Goal: Task Accomplishment & Management: Complete application form

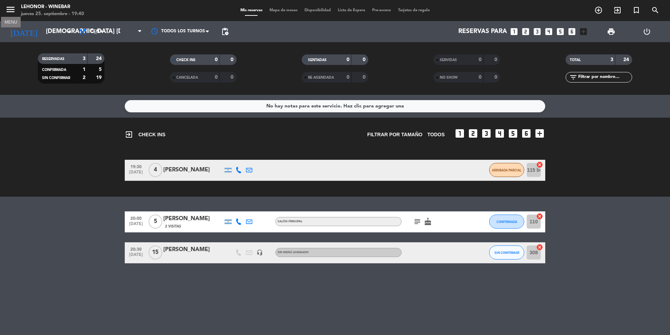
click at [11, 8] on icon "menu" at bounding box center [10, 9] width 11 height 11
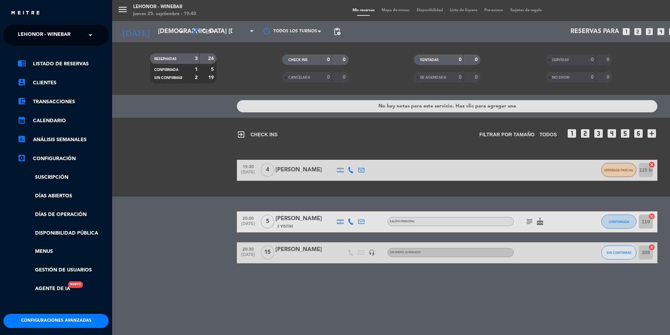
click at [59, 31] on span "Lehonor - Winebar" at bounding box center [44, 35] width 53 height 15
click at [96, 53] on div "Lehonor - Brasas & Resto" at bounding box center [56, 54] width 104 height 11
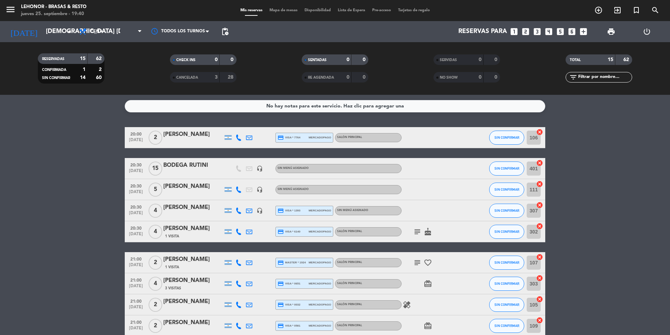
click at [291, 8] on span "Mapa de mesas" at bounding box center [283, 10] width 35 height 4
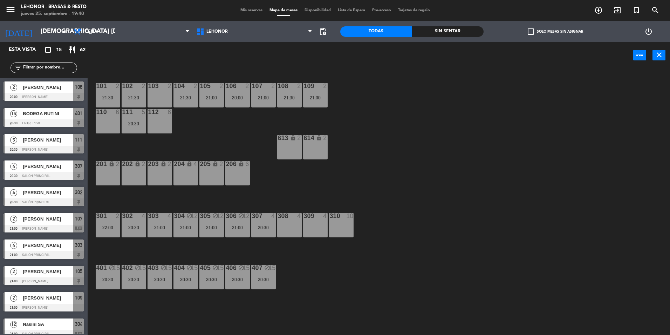
click at [323, 222] on div "309 4" at bounding box center [315, 224] width 25 height 25
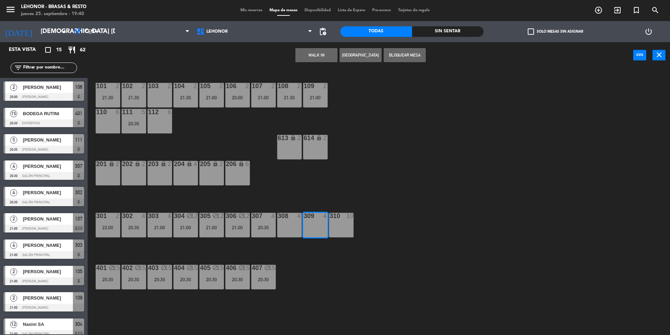
click at [411, 119] on div "101 2 21:30 102 2 21:30 103 2 104 2 21:30 105 2 21:00 106 2 20:00 107 2 21:00 1…" at bounding box center [382, 203] width 576 height 266
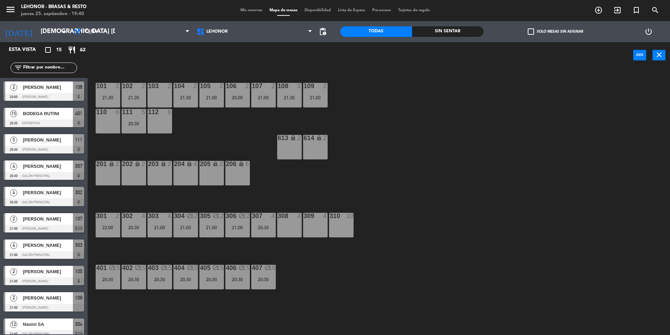
click at [159, 93] on div "103 2" at bounding box center [160, 95] width 25 height 25
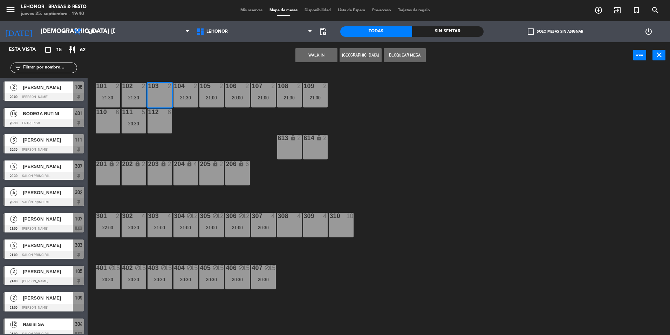
click at [367, 101] on div "101 2 21:30 102 2 21:30 103 2 104 2 21:30 105 2 21:00 106 2 20:00 107 2 21:00 1…" at bounding box center [382, 203] width 576 height 266
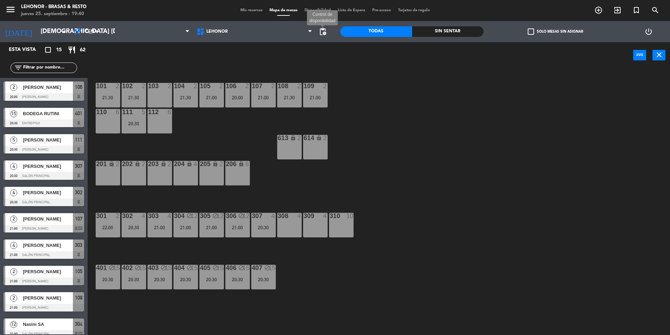
click at [326, 32] on span "pending_actions" at bounding box center [323, 31] width 8 height 8
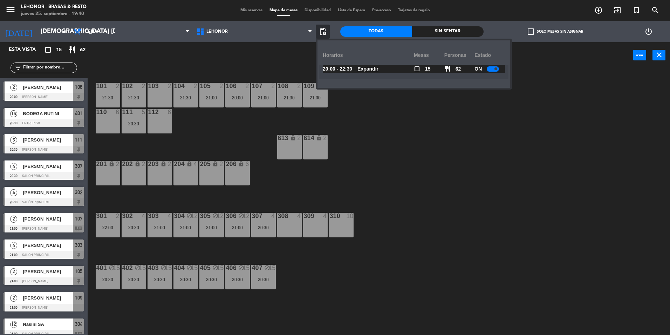
click at [379, 68] on u "Expandir" at bounding box center [368, 69] width 21 height 6
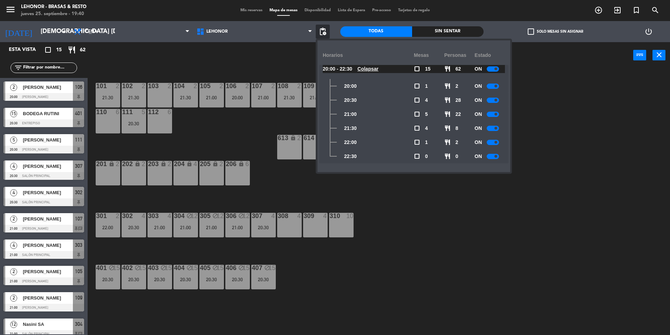
click at [565, 153] on div "101 2 21:30 102 2 21:30 103 2 104 2 21:30 105 2 21:00 106 2 20:00 107 2 21:00 1…" at bounding box center [382, 203] width 576 height 266
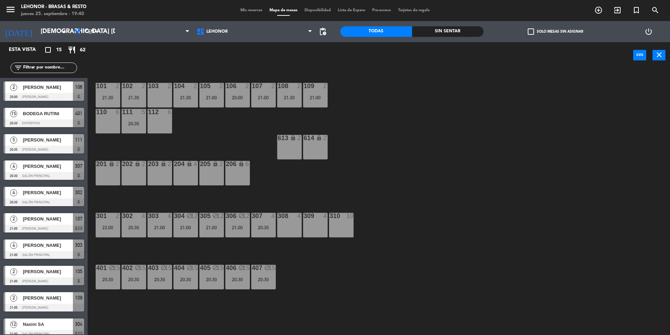
click at [322, 225] on div "309 4" at bounding box center [315, 224] width 25 height 25
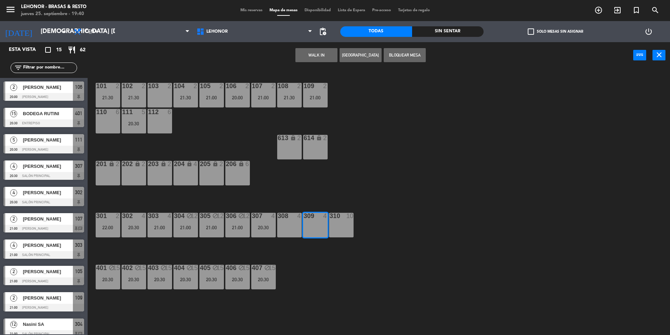
click at [363, 52] on button "[GEOGRAPHIC_DATA]" at bounding box center [361, 55] width 42 height 14
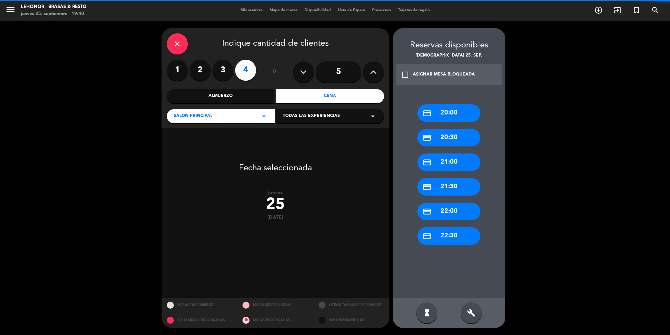
click at [202, 70] on label "2" at bounding box center [200, 70] width 21 height 21
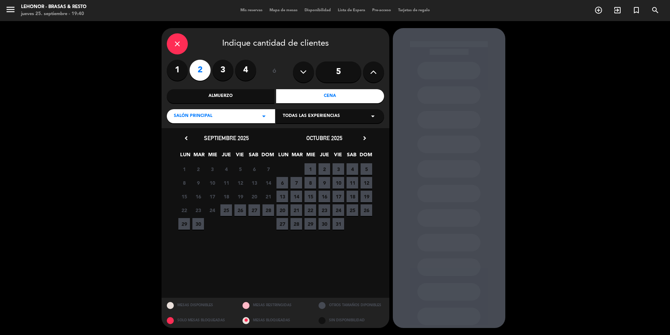
click at [229, 208] on span "25" at bounding box center [227, 210] width 12 height 12
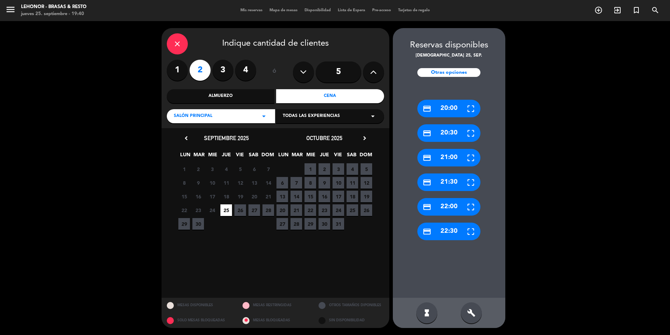
click at [458, 207] on div "credit_card 22:00" at bounding box center [449, 207] width 63 height 18
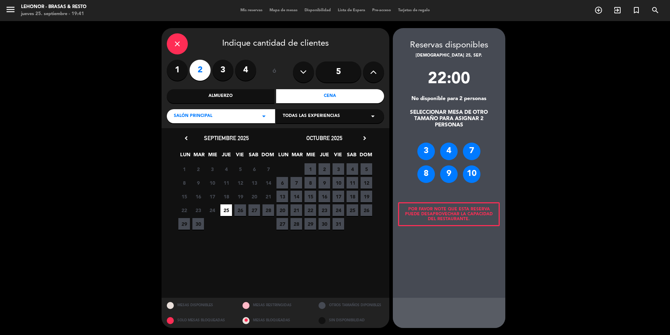
click at [451, 104] on div "22:00 No disponible para 2 personas SELECCIONAR MESA DE OTRO TAMAÑO PARA ASIGNA…" at bounding box center [449, 178] width 113 height 224
click at [480, 220] on div "Por favor note que esta reserva puede desaprovechar la capacidad del restaurant…" at bounding box center [449, 214] width 102 height 24
click at [182, 39] on div "close" at bounding box center [177, 43] width 21 height 21
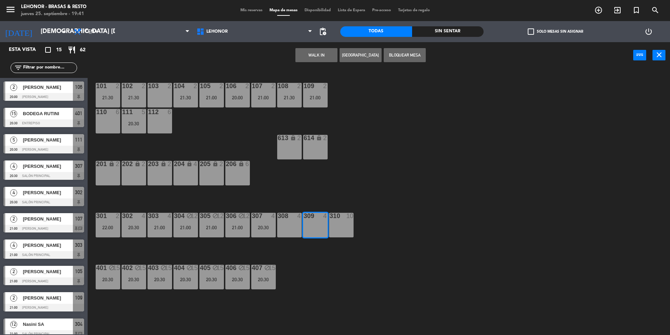
click at [367, 185] on div "101 2 21:30 102 2 21:30 103 2 104 2 21:30 105 2 21:00 106 2 20:00 107 2 21:00 1…" at bounding box center [382, 203] width 576 height 266
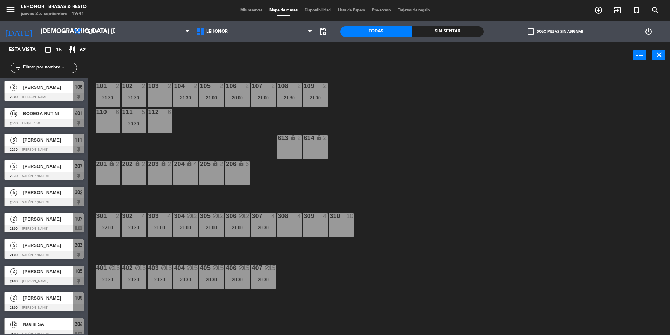
click at [156, 92] on div "103 2" at bounding box center [160, 95] width 25 height 25
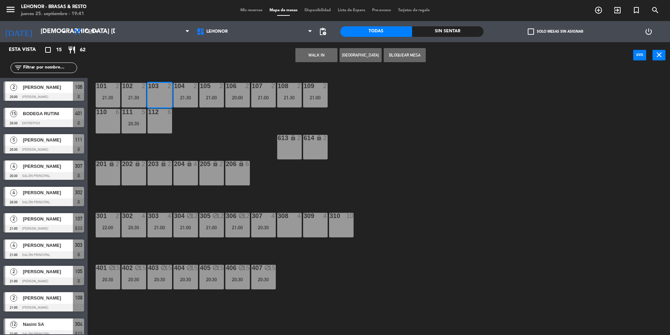
click at [360, 50] on button "[GEOGRAPHIC_DATA]" at bounding box center [361, 55] width 42 height 14
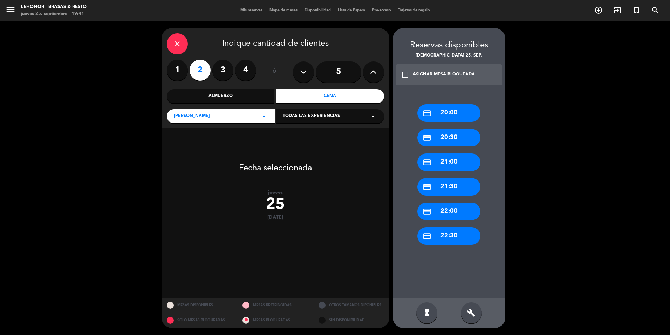
click at [466, 215] on div "credit_card 22:00" at bounding box center [449, 211] width 63 height 18
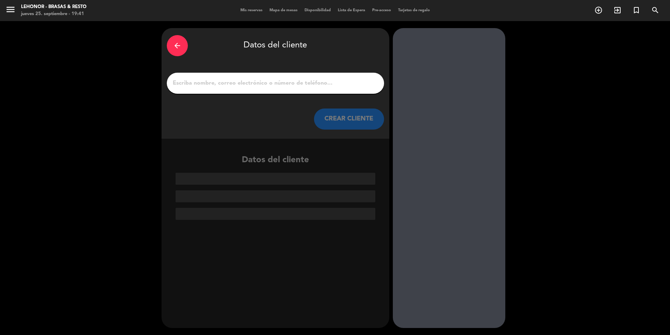
click at [278, 76] on div at bounding box center [275, 83] width 217 height 21
click at [273, 83] on input "1" at bounding box center [275, 83] width 207 height 10
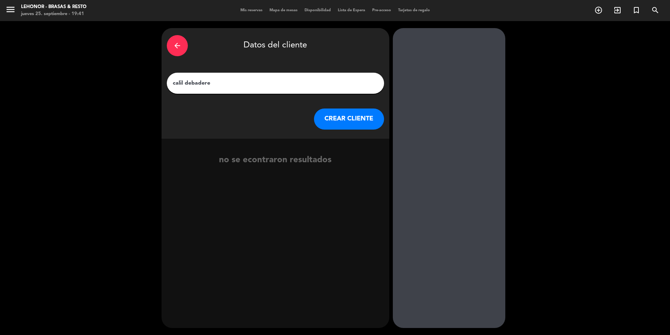
type input "calil debadere"
click at [362, 117] on button "CREAR CLIENTE" at bounding box center [349, 118] width 70 height 21
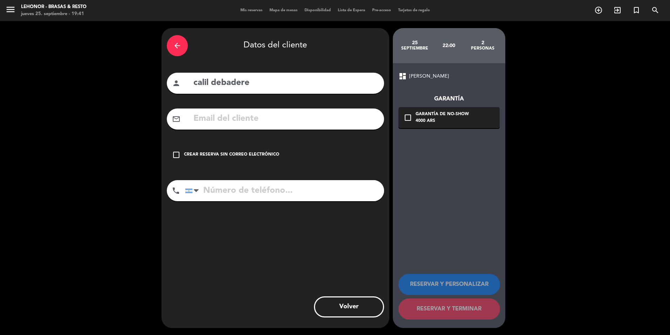
click at [261, 116] on input "text" at bounding box center [286, 119] width 186 height 14
type input "kadb_"
click at [242, 197] on input "tel" at bounding box center [284, 190] width 199 height 21
click at [238, 119] on input "kadb_" at bounding box center [286, 119] width 186 height 14
click at [256, 200] on input "tel" at bounding box center [284, 190] width 199 height 21
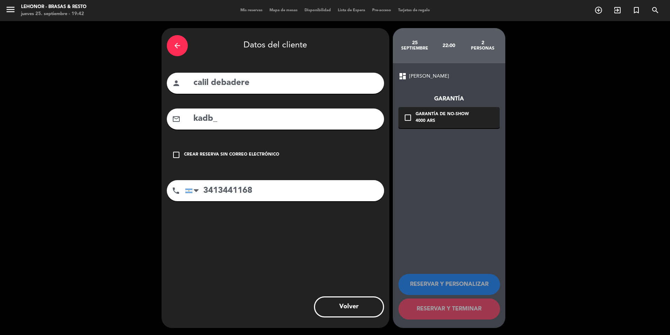
type input "3413441168"
drag, startPoint x: 229, startPoint y: 116, endPoint x: 169, endPoint y: 123, distance: 59.9
click at [170, 120] on div "mail_outline kadb_" at bounding box center [275, 118] width 217 height 21
click at [177, 156] on icon "check_box_outline_blank" at bounding box center [176, 154] width 8 height 8
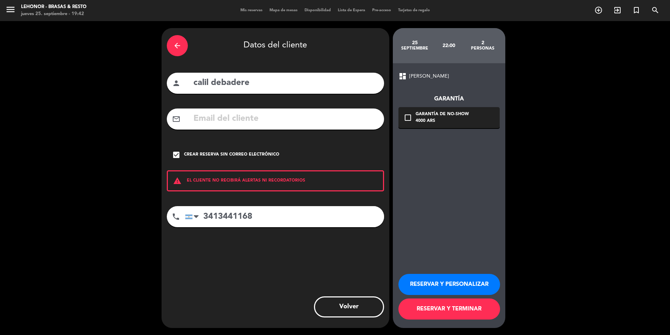
click at [446, 282] on button "RESERVAR Y PERSONALIZAR" at bounding box center [450, 283] width 102 height 21
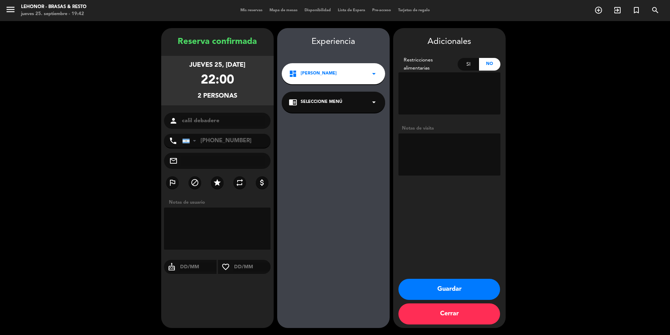
click at [445, 91] on textarea at bounding box center [450, 93] width 102 height 42
click at [469, 67] on div "Si" at bounding box center [468, 64] width 21 height 13
click at [443, 89] on textarea at bounding box center [450, 93] width 102 height 42
type textarea "1 pax celiaco"
click at [462, 290] on button "Guardar" at bounding box center [450, 288] width 102 height 21
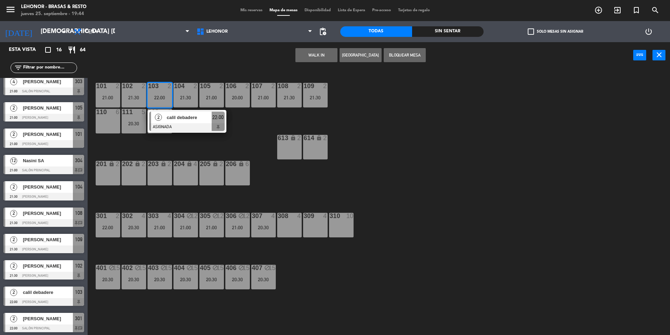
scroll to position [165, 0]
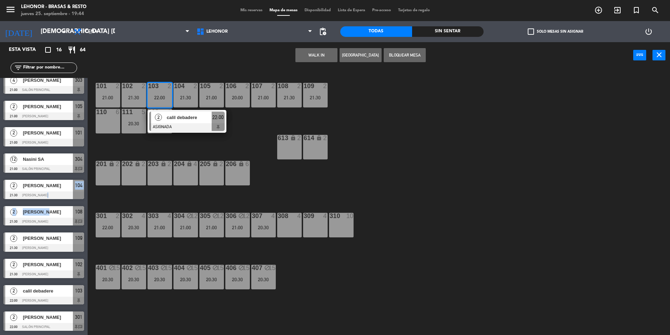
drag, startPoint x: 44, startPoint y: 201, endPoint x: 42, endPoint y: 206, distance: 5.7
click at [42, 206] on div "2 Dashley Blanc 20:00 Mirador Oroño 106 15 BODEGA RUTINI 20:30 Entrepiso 401 5 …" at bounding box center [44, 206] width 88 height 256
click at [443, 234] on div "101 2 21:00 102 2 21:30 103 2 22:00 2 calil debadere ASIGNADA 22:00 104 2 21:30…" at bounding box center [382, 203] width 576 height 266
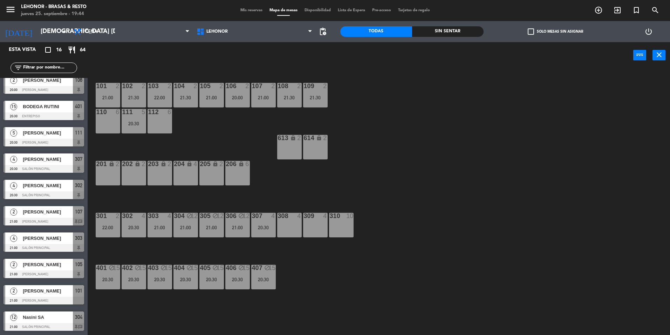
scroll to position [0, 0]
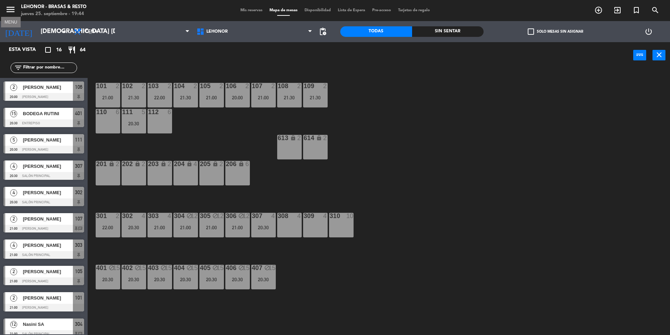
click at [8, 9] on icon "menu" at bounding box center [10, 9] width 11 height 11
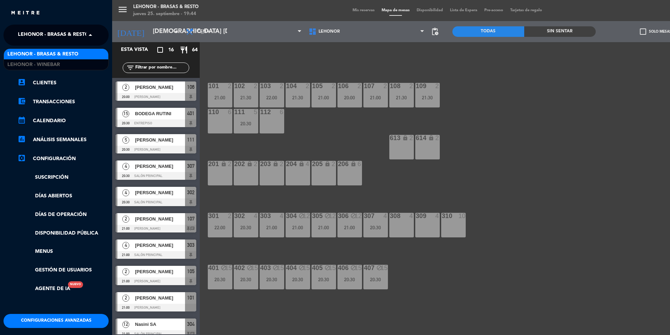
click at [95, 36] on span at bounding box center [92, 35] width 12 height 15
click at [79, 61] on div "Lehonor - Winebar" at bounding box center [56, 64] width 104 height 11
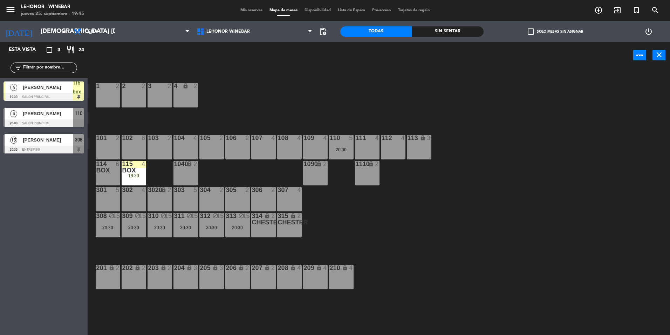
click at [29, 139] on span "[PERSON_NAME]" at bounding box center [48, 139] width 50 height 7
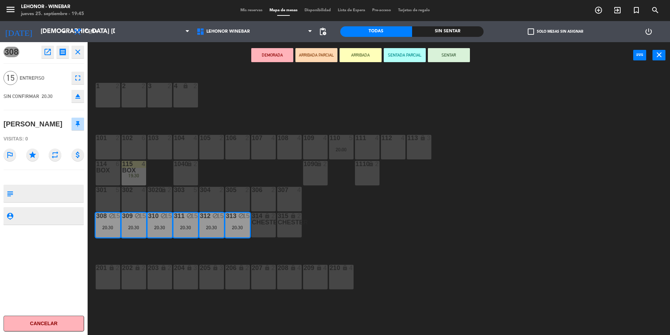
click at [257, 122] on div "1 2 2 2 3 2 4 lock 2 102 6 104 4 106 2 107 4 109 4 111 4 113 lock 3 110 5 20:00…" at bounding box center [382, 203] width 576 height 266
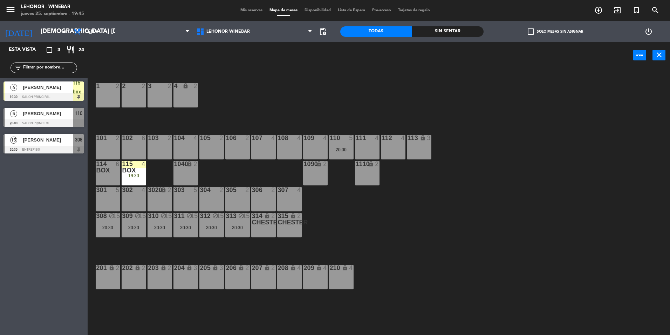
click at [131, 145] on div "102 6" at bounding box center [134, 147] width 25 height 25
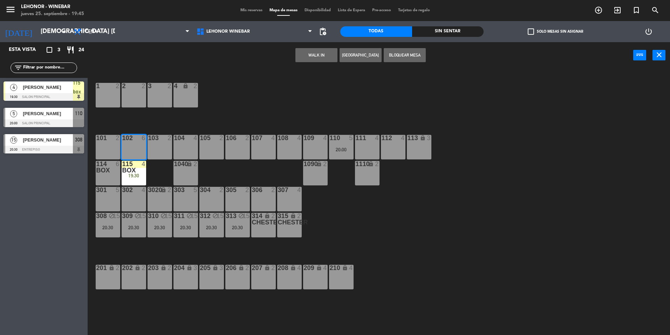
click at [244, 121] on div "1 2 2 2 3 2 4 lock 2 102 6 104 4 106 2 107 4 109 4 111 4 113 lock 3 110 5 20:00…" at bounding box center [382, 203] width 576 height 266
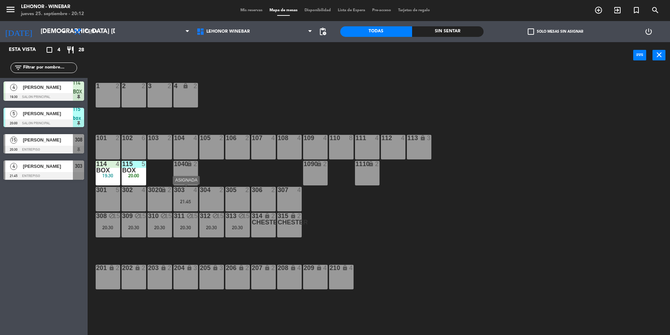
click at [183, 206] on div "303 4 21:45" at bounding box center [186, 199] width 25 height 25
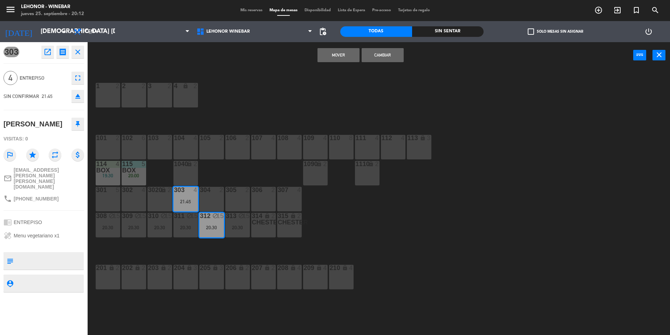
click at [221, 177] on div "1 2 2 2 3 2 4 lock 2 102 6 104 4 106 2 107 4 109 4 111 4 113 lock 3 110 8 112 4…" at bounding box center [382, 203] width 576 height 266
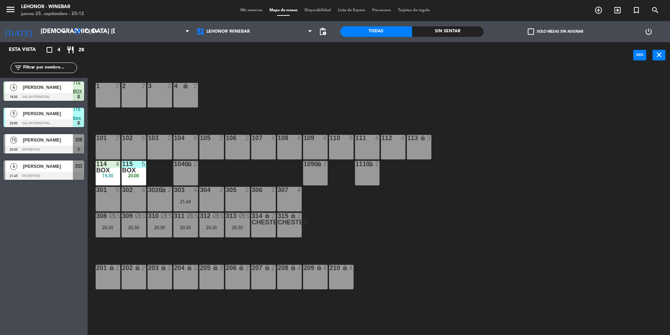
click at [188, 203] on div "21:45" at bounding box center [186, 201] width 25 height 5
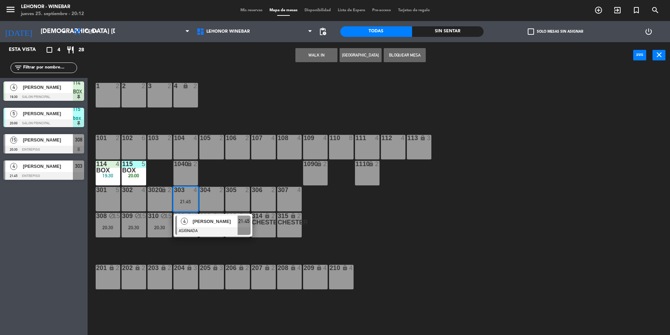
click at [237, 179] on div "1 2 2 2 3 2 4 lock 2 102 6 104 4 106 2 107 4 109 4 111 4 113 lock 3 110 8 112 4…" at bounding box center [382, 203] width 576 height 266
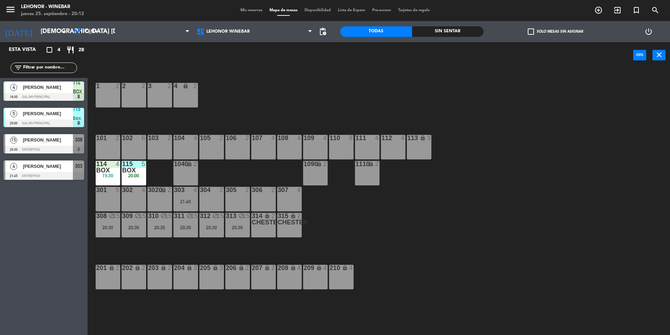
click at [180, 197] on div "303 4 21:45" at bounding box center [186, 199] width 25 height 25
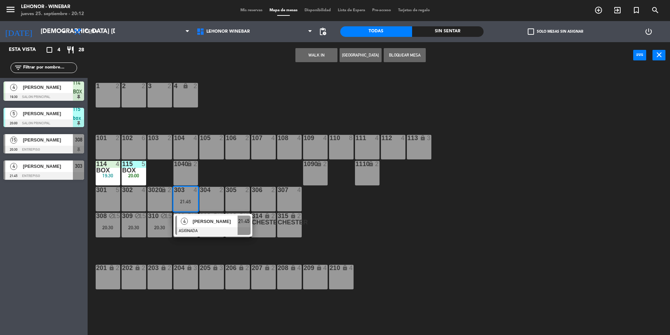
click at [319, 148] on div "109 4" at bounding box center [315, 147] width 25 height 25
click at [331, 56] on button "Mover" at bounding box center [339, 55] width 42 height 14
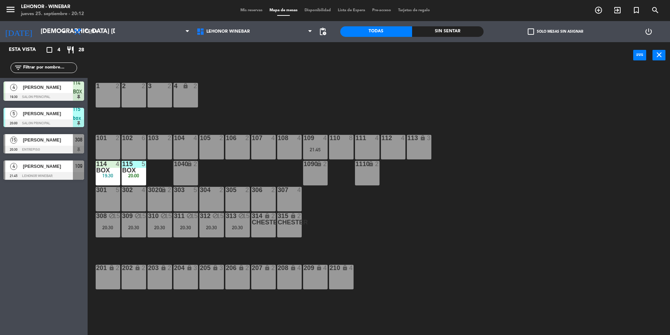
click at [298, 105] on div "1 2 2 2 3 2 4 lock 2 102 6 104 4 106 2 107 4 109 4 21:45 111 4 113 lock 3 110 8…" at bounding box center [382, 203] width 576 height 266
click at [218, 110] on div "1 2 2 2 3 2 4 lock 2 102 6 104 4 106 2 107 4 109 4 21:45 111 4 113 lock 3 110 8…" at bounding box center [382, 203] width 576 height 266
click at [131, 164] on div at bounding box center [134, 167] width 12 height 13
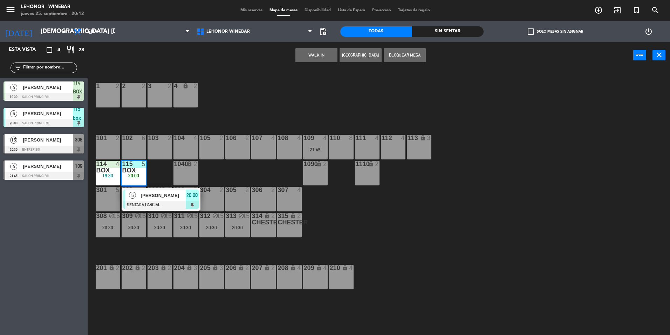
click at [113, 175] on div "19:30" at bounding box center [108, 175] width 25 height 5
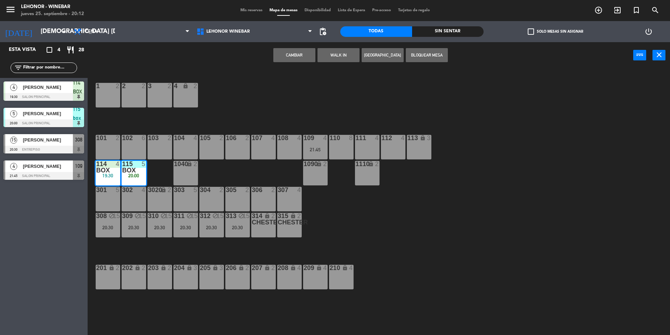
click at [128, 177] on div "20:00" at bounding box center [134, 175] width 25 height 5
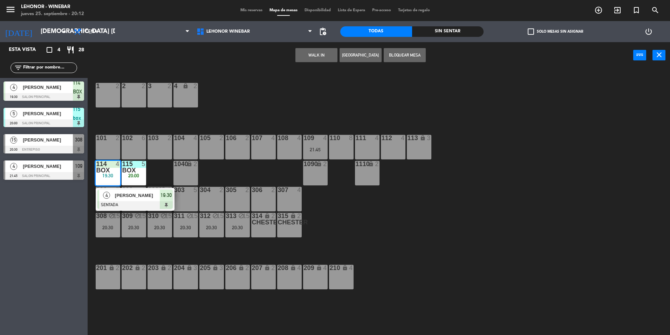
click at [179, 112] on div "1 2 2 2 3 2 4 lock 2 102 6 104 4 106 2 107 4 109 4 21:45 111 4 113 lock 3 110 8…" at bounding box center [382, 203] width 576 height 266
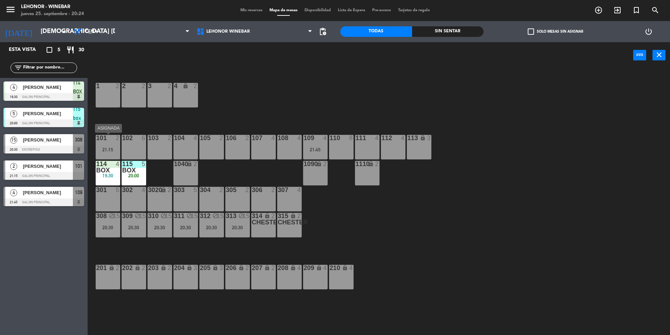
click at [110, 151] on div "21:15" at bounding box center [108, 149] width 25 height 5
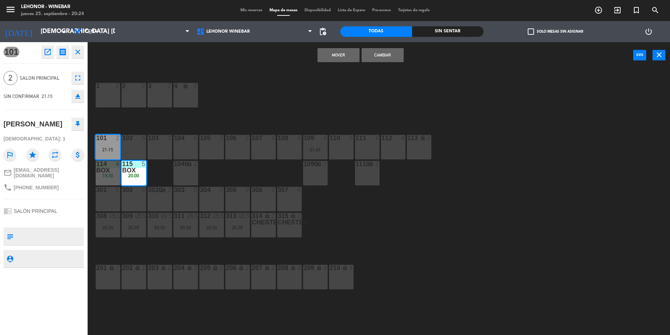
click at [163, 239] on div "1 2 2 2 3 2 4 lock 2 102 6 104 4 106 2 107 4 109 4 21:45 111 4 113 lock 3 110 8…" at bounding box center [382, 203] width 576 height 266
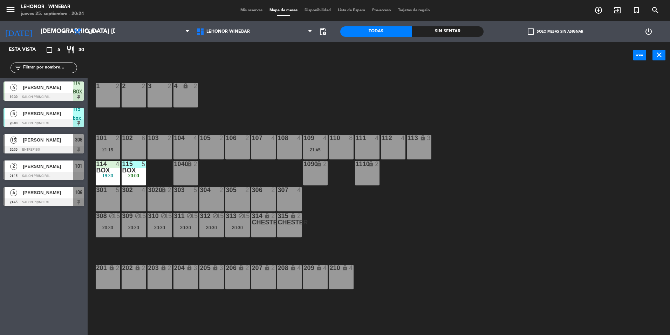
click at [164, 226] on div "20:30" at bounding box center [160, 227] width 25 height 5
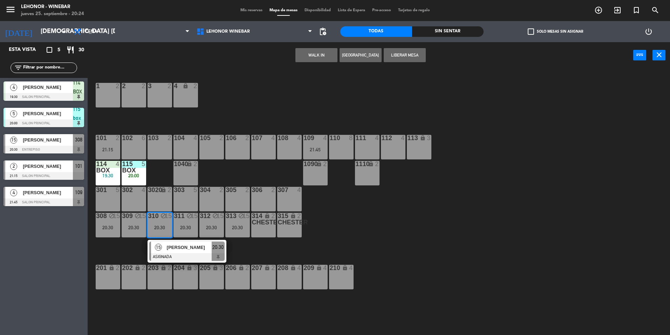
click at [176, 250] on span "[PERSON_NAME]" at bounding box center [189, 246] width 45 height 7
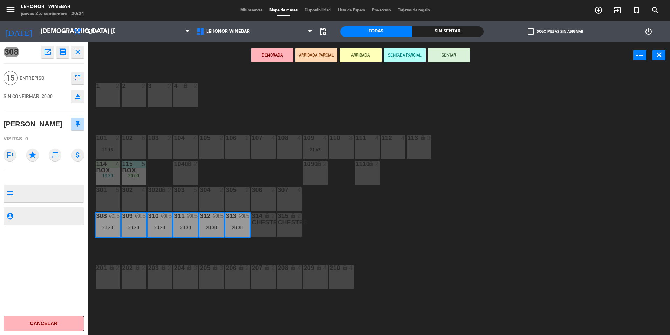
click at [174, 250] on div "1 2 2 2 3 2 4 lock 2 102 6 104 4 106 2 107 4 109 4 21:45 111 4 113 lock 3 110 8…" at bounding box center [382, 203] width 576 height 266
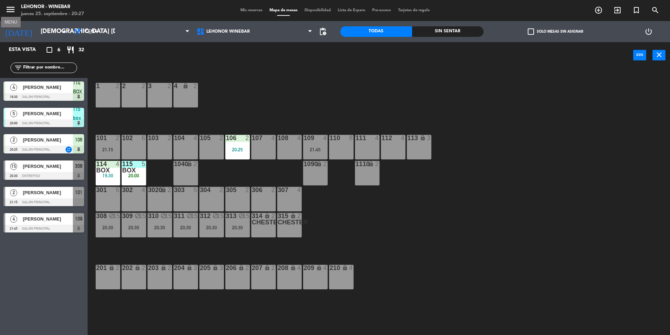
click at [7, 6] on icon "menu" at bounding box center [10, 9] width 11 height 11
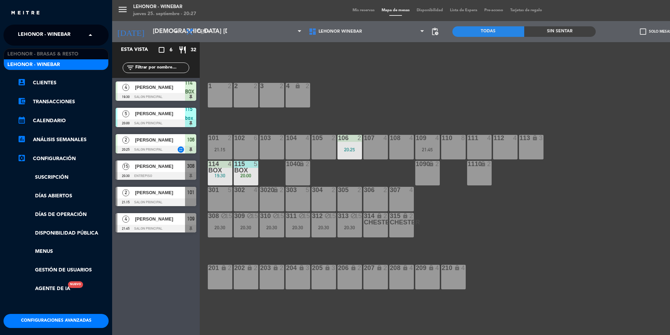
click at [90, 36] on span at bounding box center [92, 35] width 12 height 15
click at [60, 52] on span "Lehonor - Brasas & Resto" at bounding box center [42, 54] width 71 height 8
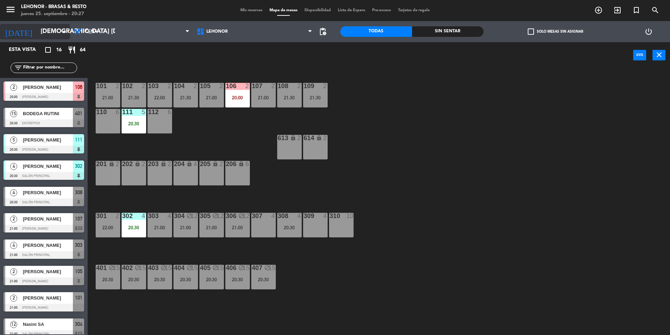
click at [46, 25] on input "[DEMOGRAPHIC_DATA] [DATE]" at bounding box center [77, 32] width 81 height 14
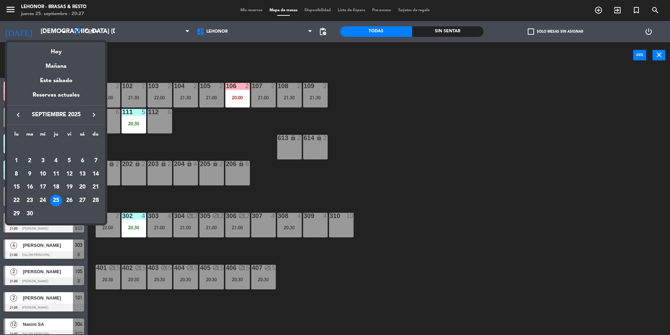
click at [72, 196] on div "26" at bounding box center [69, 200] width 12 height 12
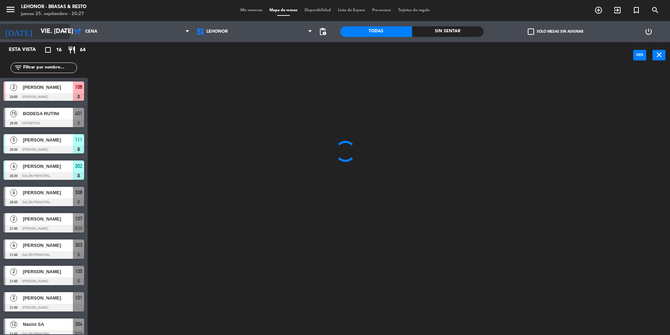
click at [40, 27] on input "vie. [DATE]" at bounding box center [77, 32] width 81 height 14
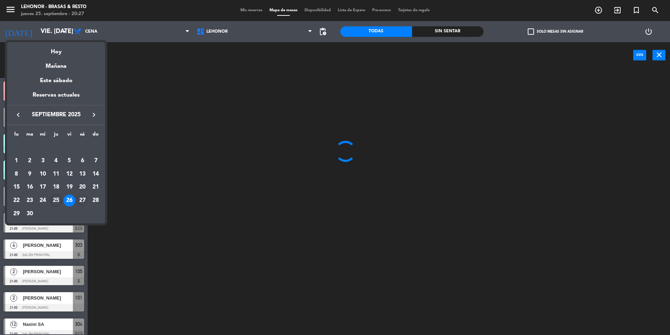
click at [87, 207] on table "lu ma [PERSON_NAME] vi sá do [DATE] 2 3 4 5 6 7 8 9 10 11 12 13 14 15 16 17 18 …" at bounding box center [56, 175] width 93 height 90
drag, startPoint x: 87, startPoint y: 207, endPoint x: 83, endPoint y: 197, distance: 10.4
click at [83, 197] on div "27" at bounding box center [82, 200] width 12 height 12
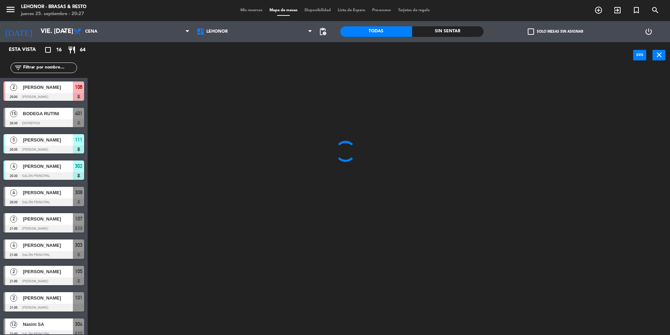
type input "sáb. [DATE]"
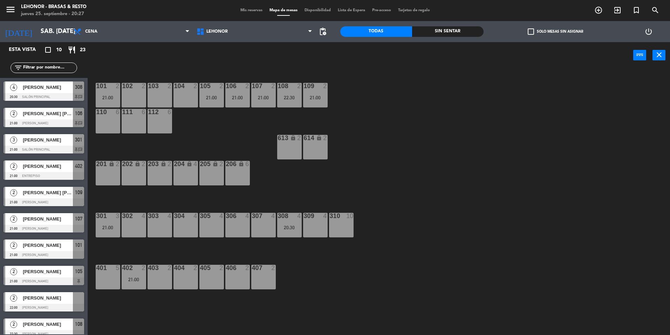
click at [177, 92] on div "104 2" at bounding box center [186, 95] width 25 height 25
click at [326, 54] on button "[GEOGRAPHIC_DATA]" at bounding box center [339, 55] width 42 height 14
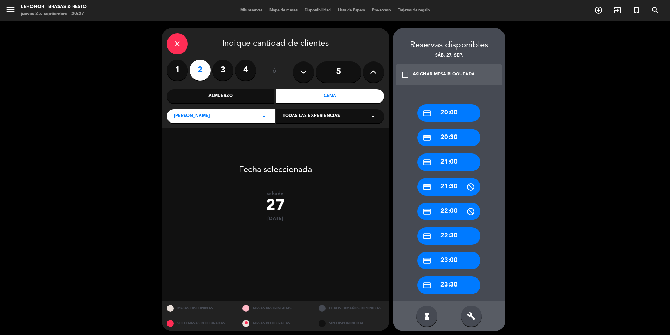
click at [478, 318] on div "build" at bounding box center [471, 315] width 21 height 21
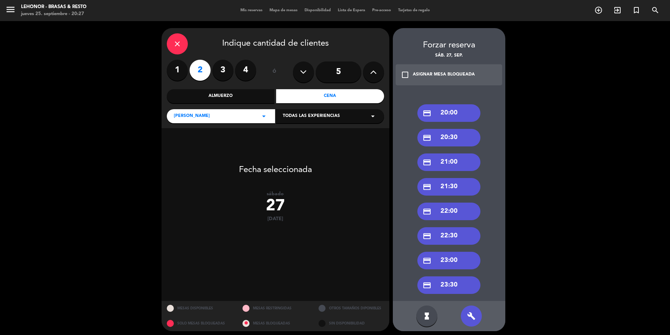
click at [447, 278] on div "credit_card 23:30" at bounding box center [449, 285] width 63 height 18
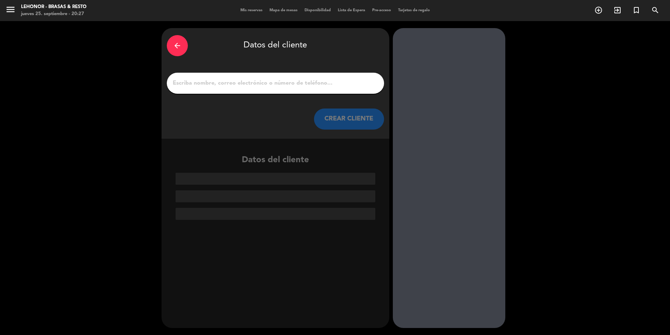
click at [279, 83] on input "1" at bounding box center [275, 83] width 207 height 10
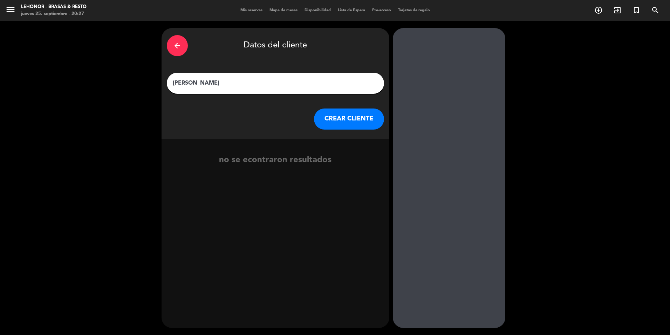
type input "[PERSON_NAME]"
click at [349, 116] on button "CREAR CLIENTE" at bounding box center [349, 118] width 70 height 21
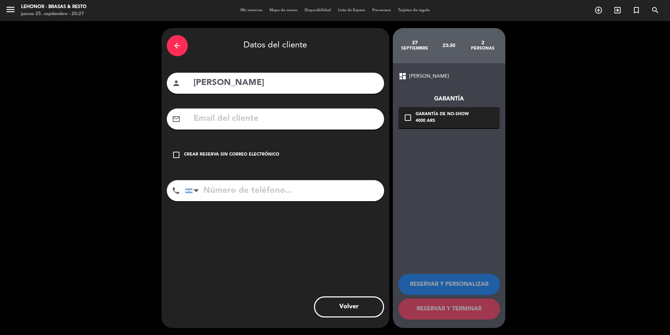
click at [285, 127] on div "mail_outline" at bounding box center [275, 118] width 217 height 21
click at [291, 118] on input "text" at bounding box center [286, 119] width 186 height 14
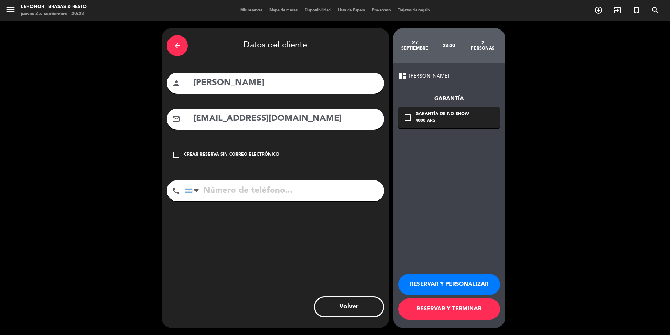
type input "[EMAIL_ADDRESS][DOMAIN_NAME]"
click at [249, 189] on input "tel" at bounding box center [284, 190] width 199 height 21
type input "3364674997"
click at [410, 119] on icon "check_box_outline_blank" at bounding box center [408, 117] width 8 height 8
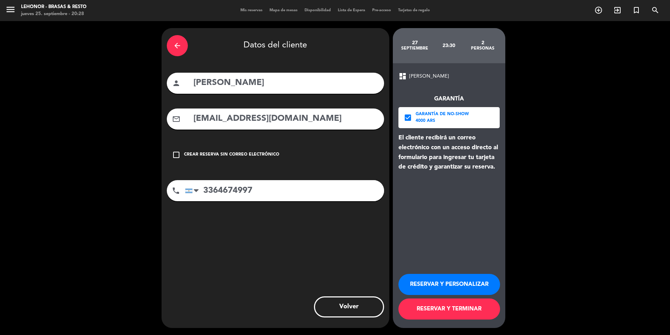
click at [435, 283] on button "RESERVAR Y PERSONALIZAR" at bounding box center [450, 283] width 102 height 21
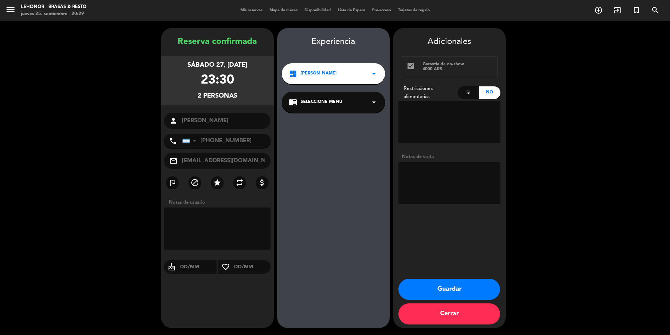
click at [473, 290] on button "Guardar" at bounding box center [450, 288] width 102 height 21
